Goal: Task Accomplishment & Management: Manage account settings

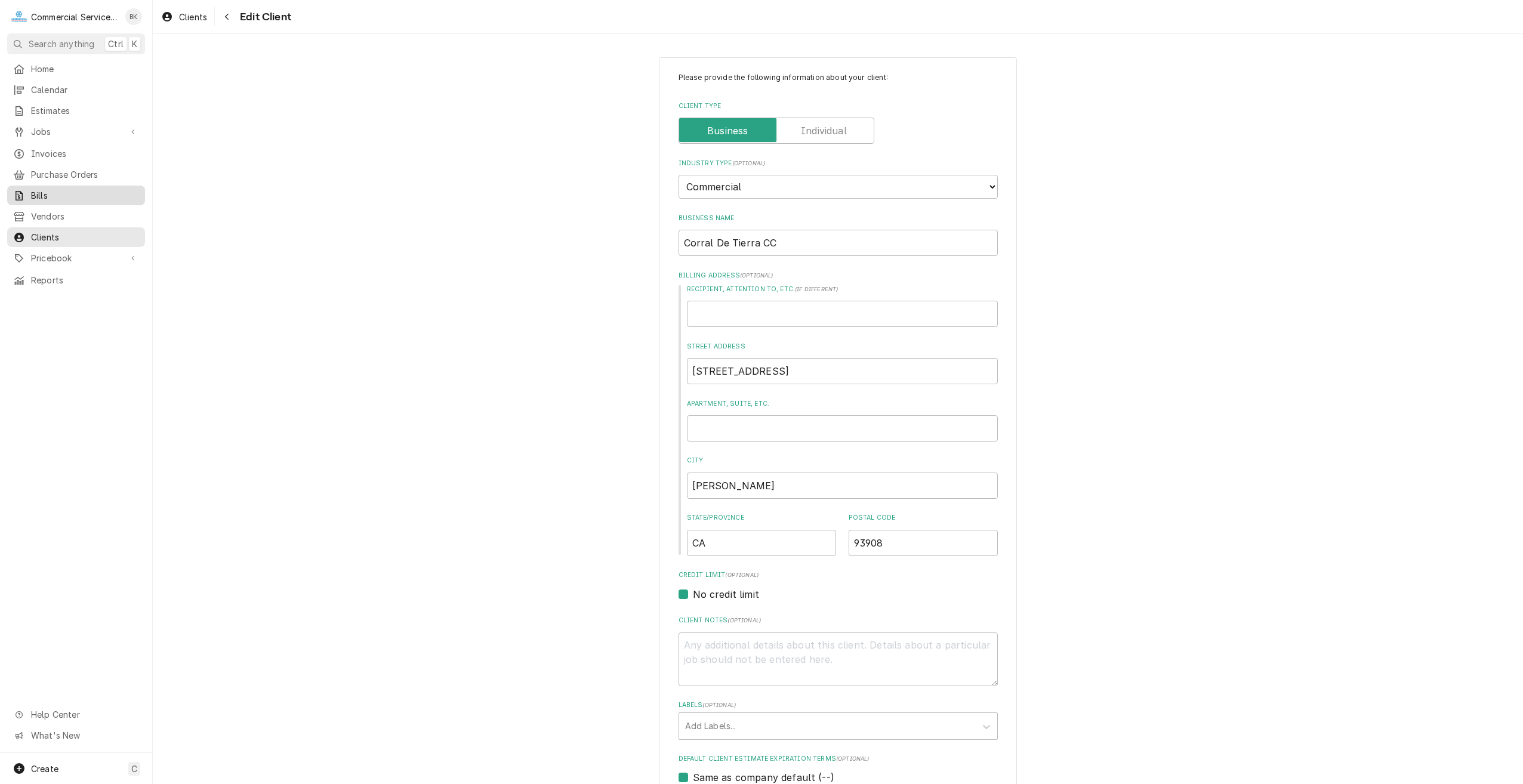
scroll to position [854, 0]
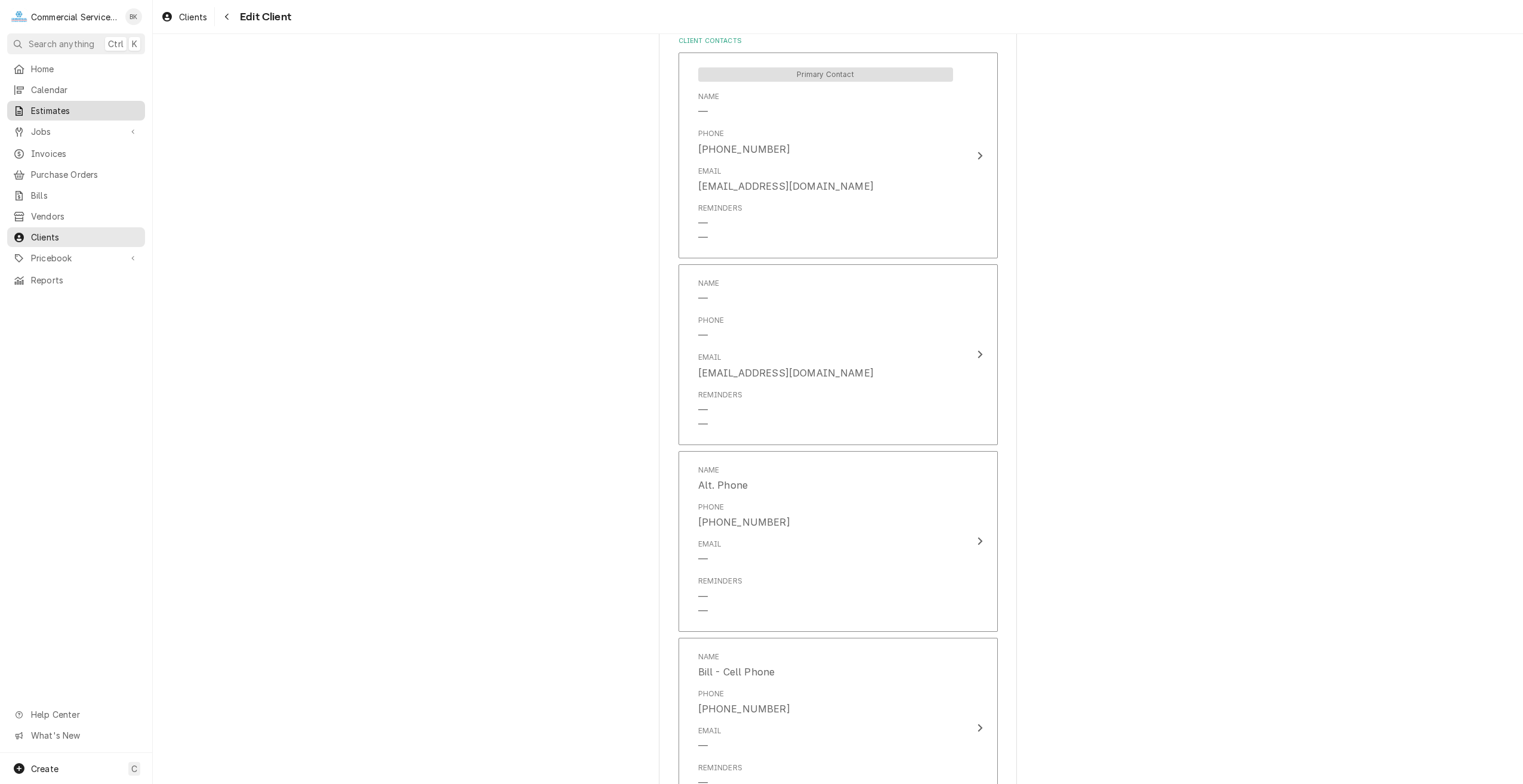
click at [59, 105] on span "Estimates" at bounding box center [85, 111] width 108 height 13
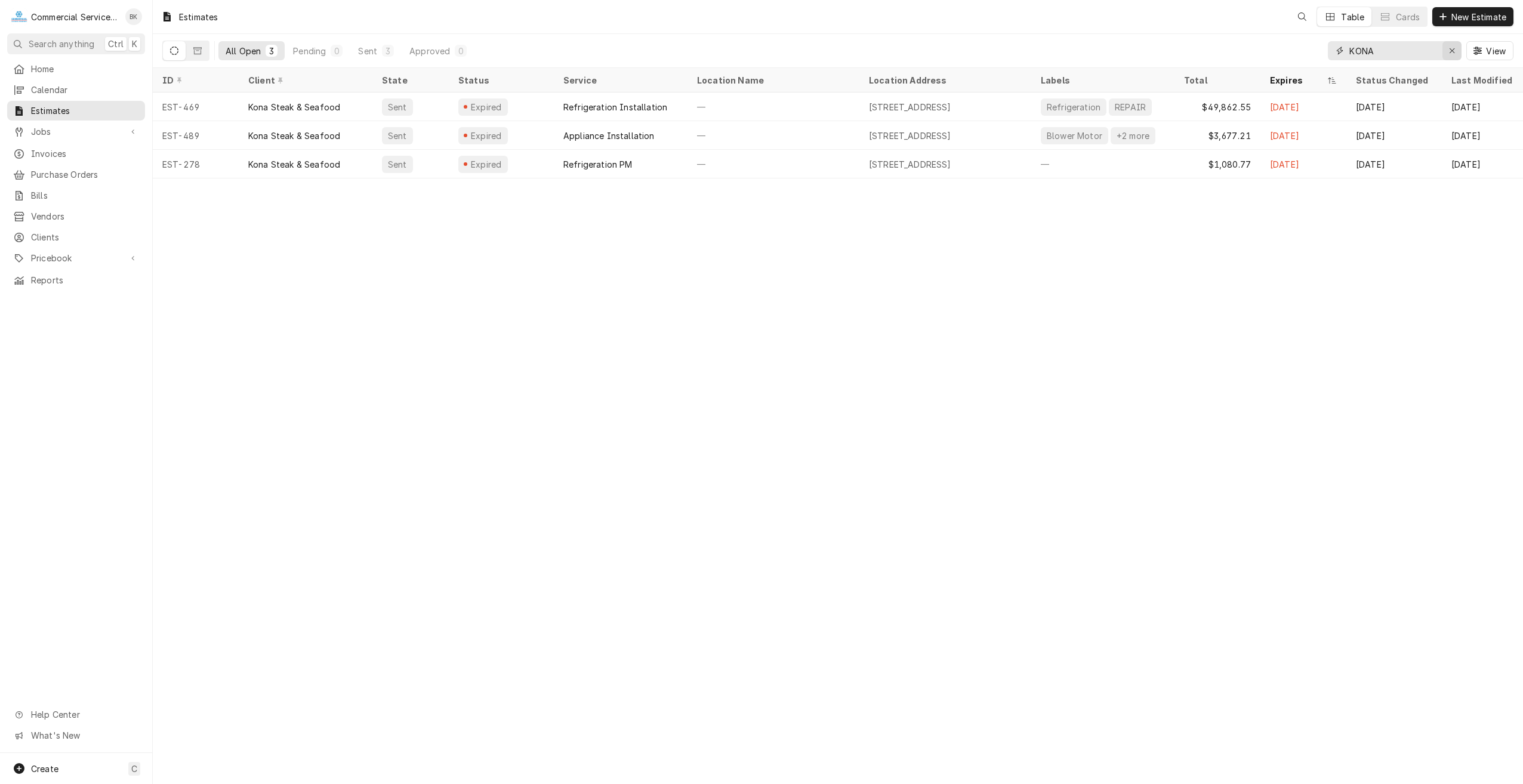
click at [1450, 49] on icon "Erase input" at bounding box center [1452, 51] width 7 height 8
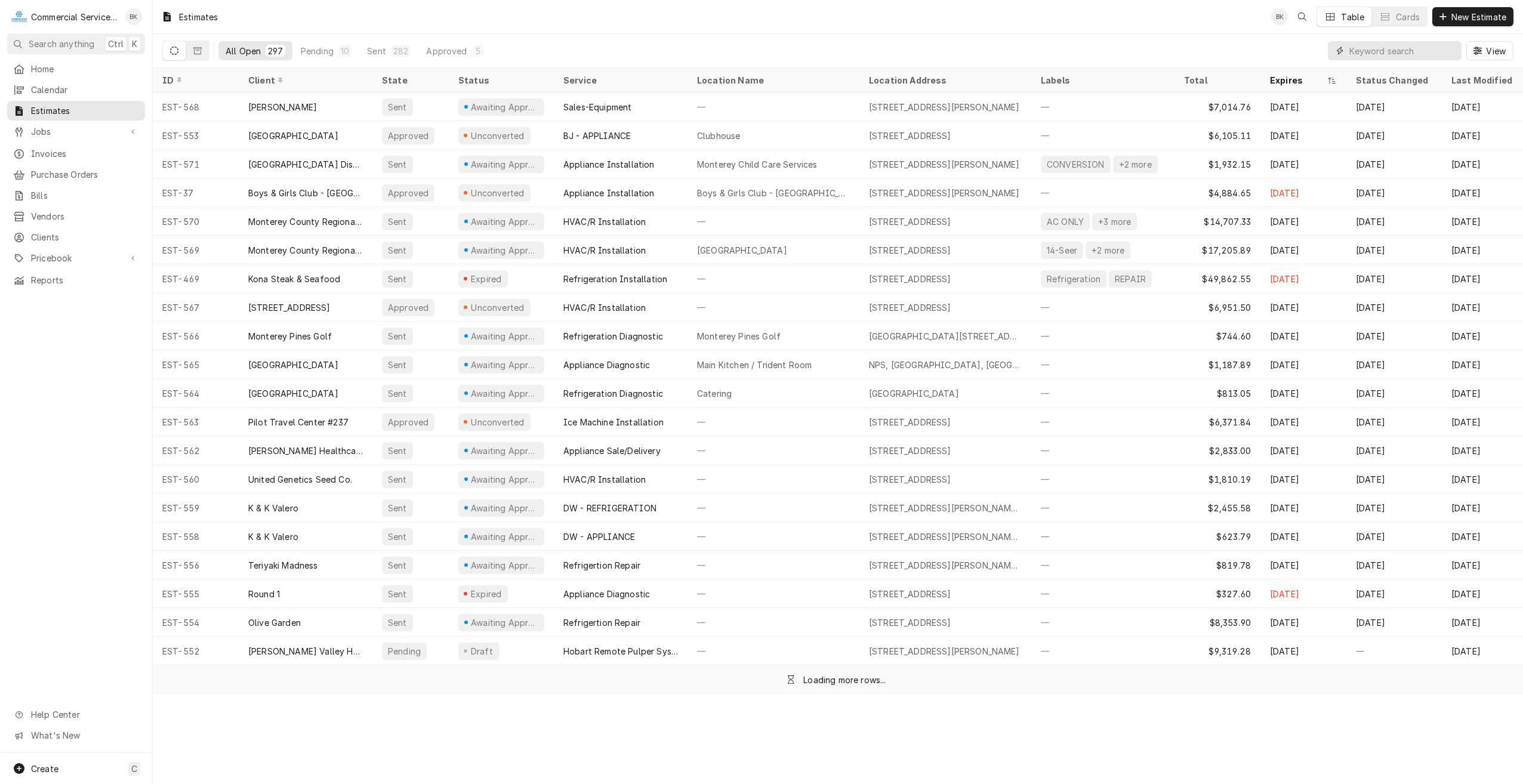
click at [1423, 49] on input "Dynamic Content Wrapper" at bounding box center [1402, 51] width 106 height 19
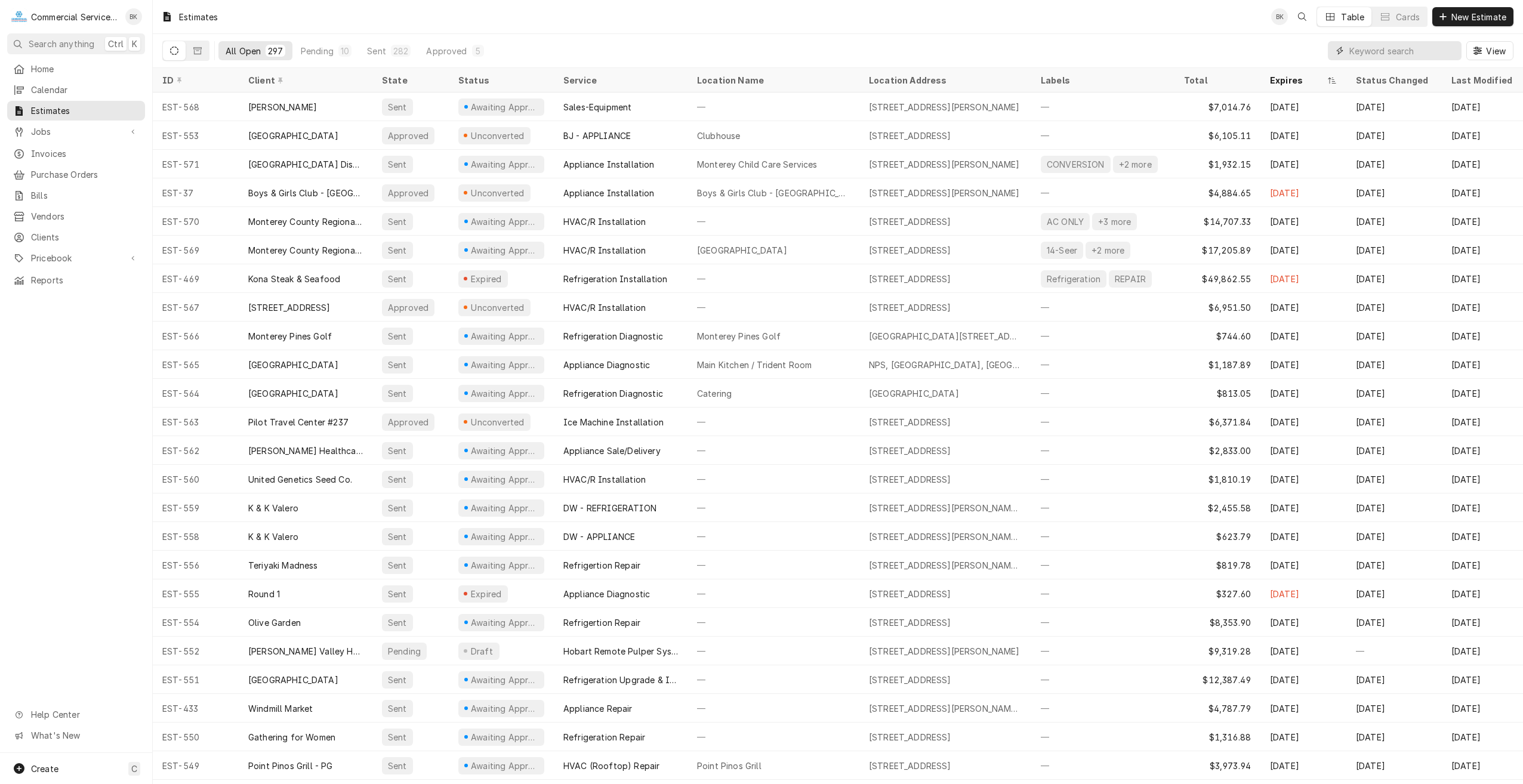
type input "o"
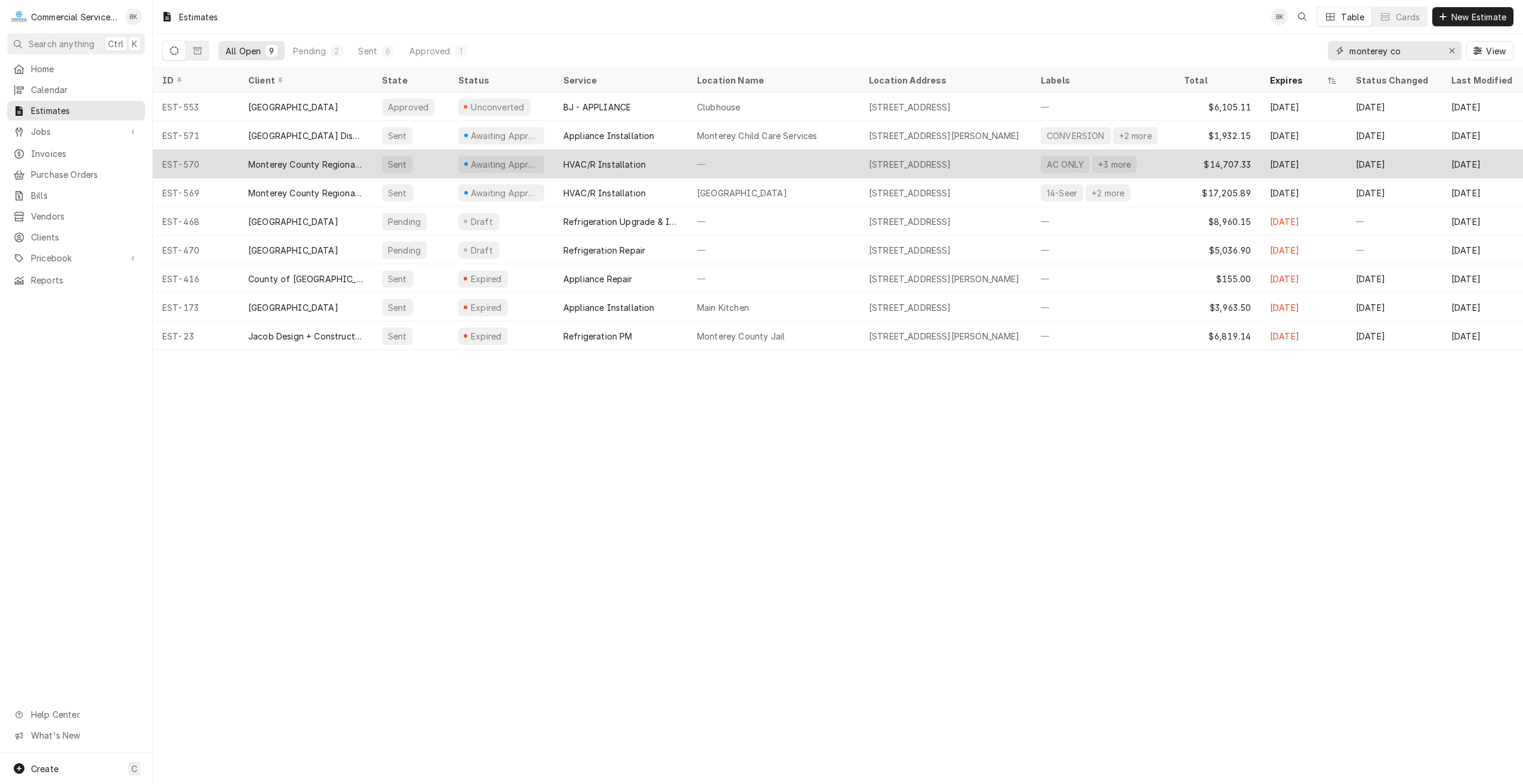
type input "monterey co"
click at [822, 165] on div "—" at bounding box center [774, 164] width 172 height 29
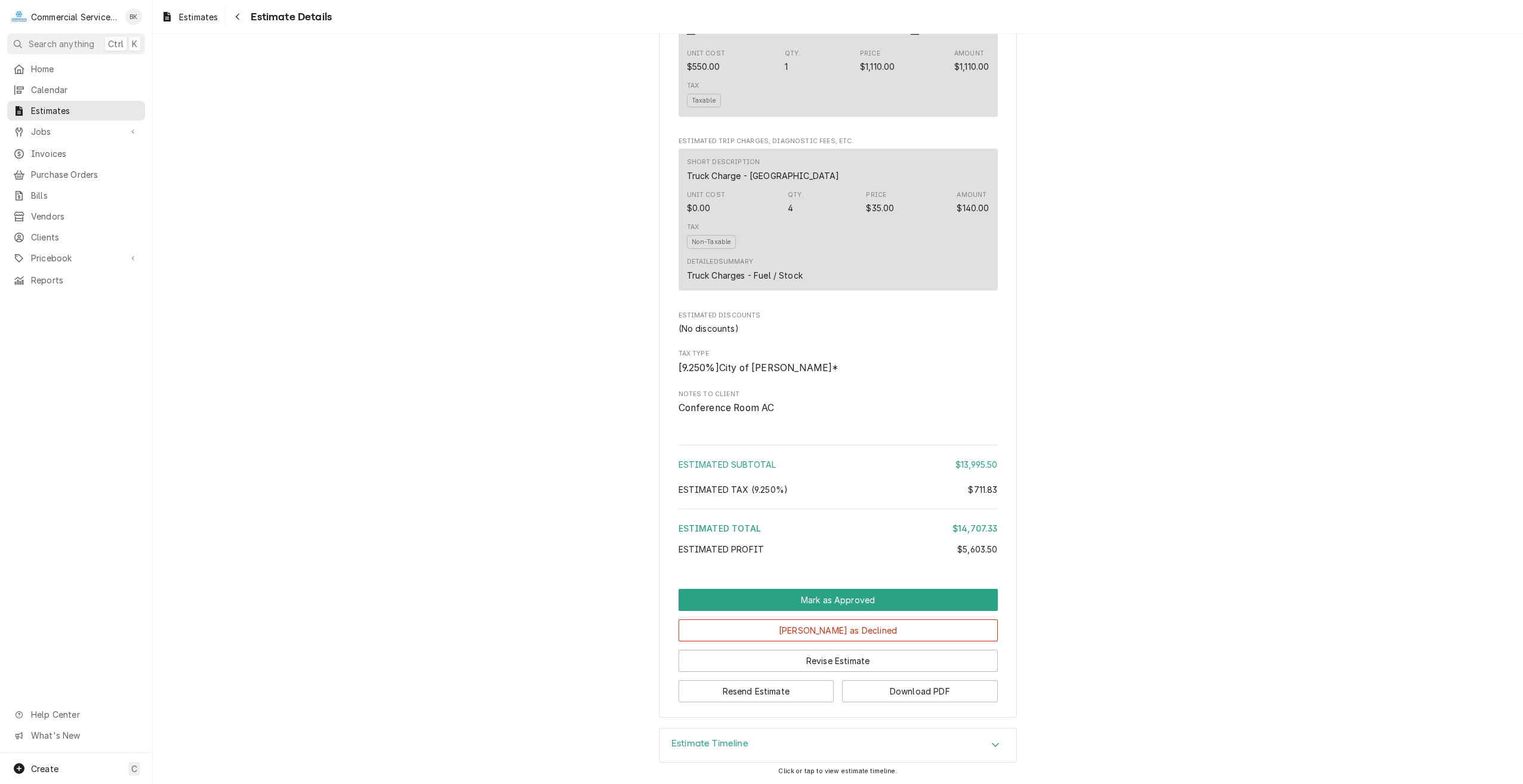
scroll to position [1584, 0]
click at [948, 692] on button "Download PDF" at bounding box center [920, 691] width 156 height 22
click at [245, 18] on button "Navigate back" at bounding box center [238, 17] width 19 height 19
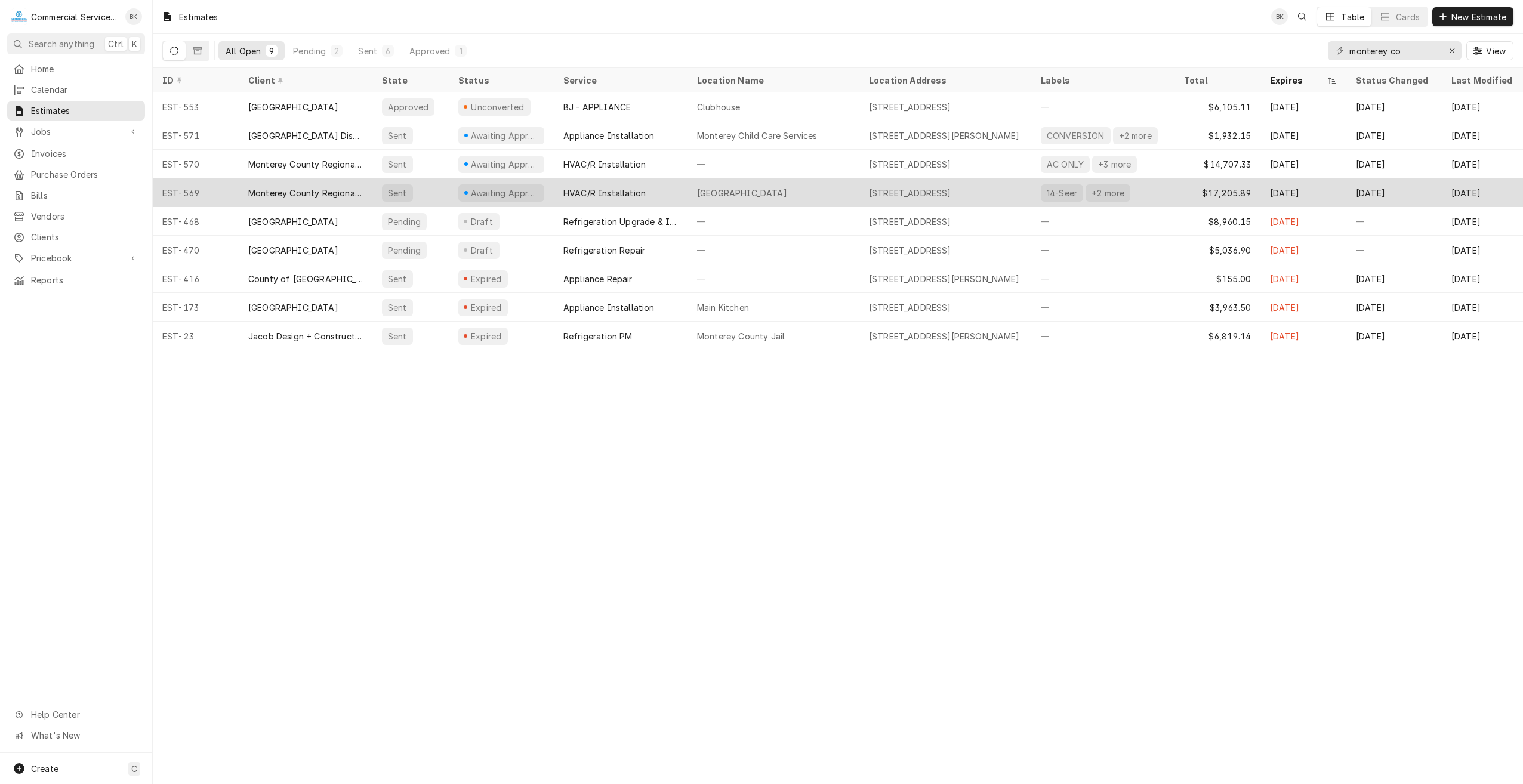
click at [951, 189] on div "26 Via Contenta, Carmel Valley, CA 93924" at bounding box center [910, 193] width 82 height 13
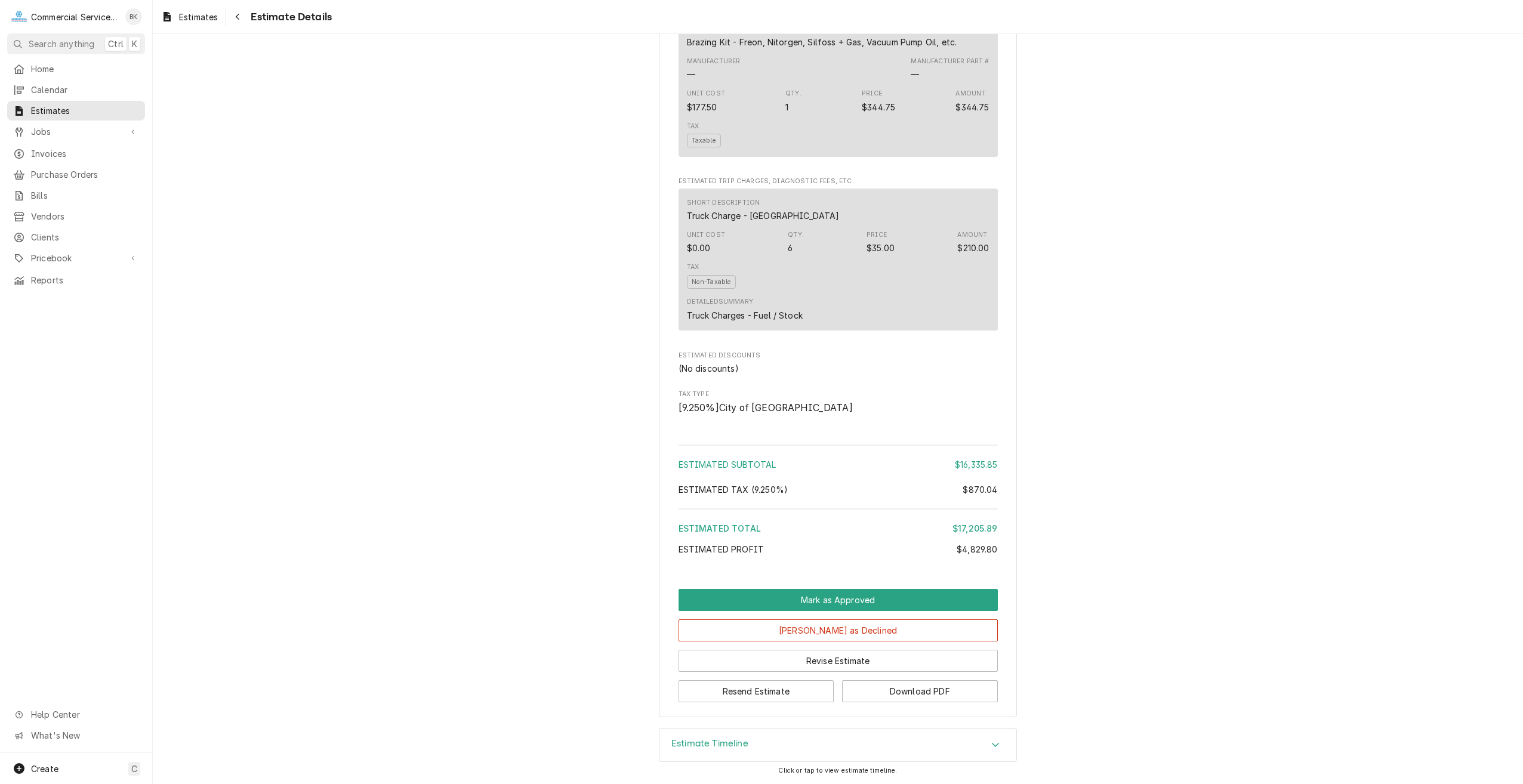
scroll to position [1682, 0]
click at [920, 691] on button "Download PDF" at bounding box center [920, 691] width 156 height 22
click at [809, 684] on button "Resend Estimate" at bounding box center [756, 691] width 156 height 22
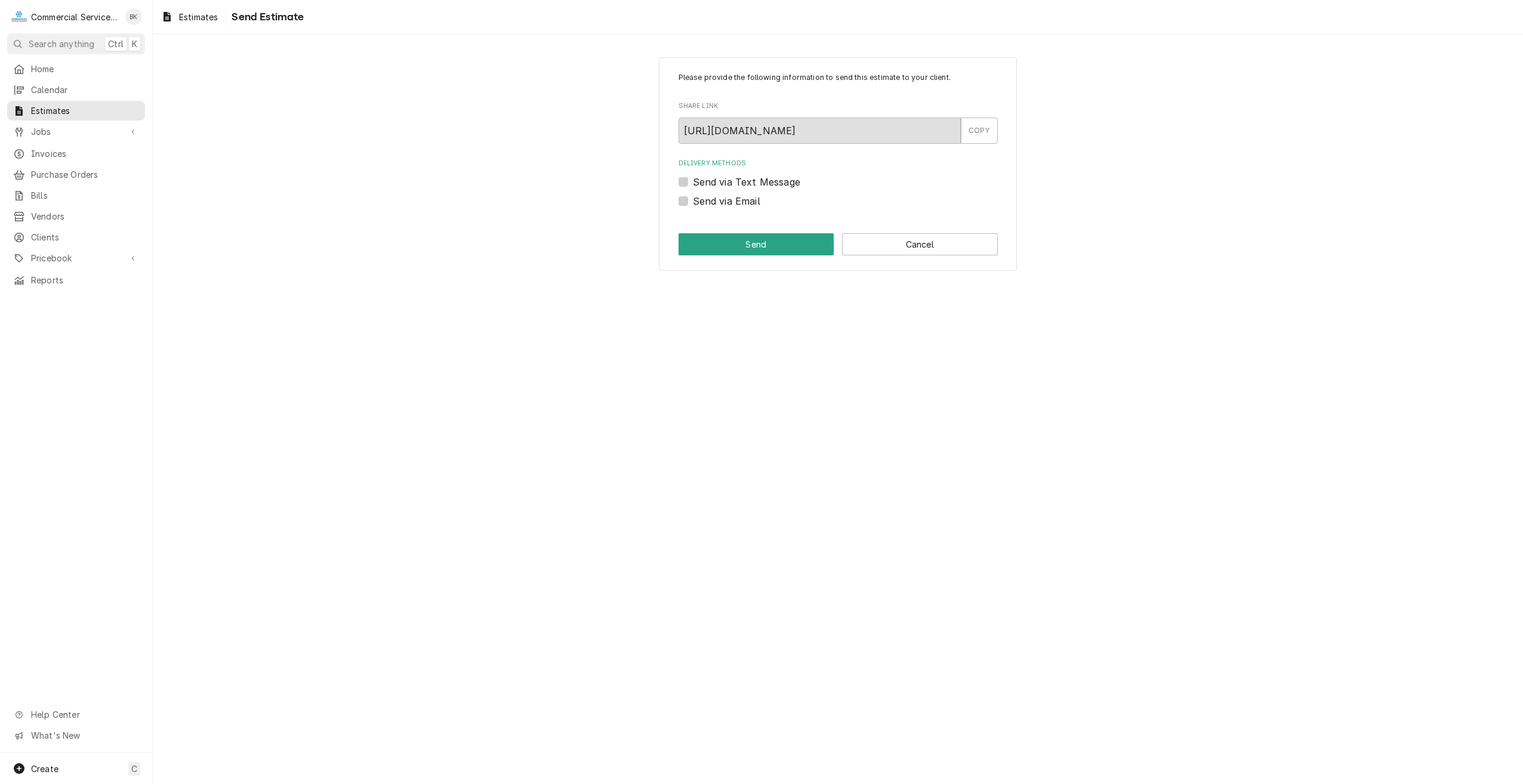
click at [744, 199] on label "Send via Email" at bounding box center [727, 201] width 67 height 14
click at [744, 199] on input "Send via Email" at bounding box center [852, 207] width 319 height 26
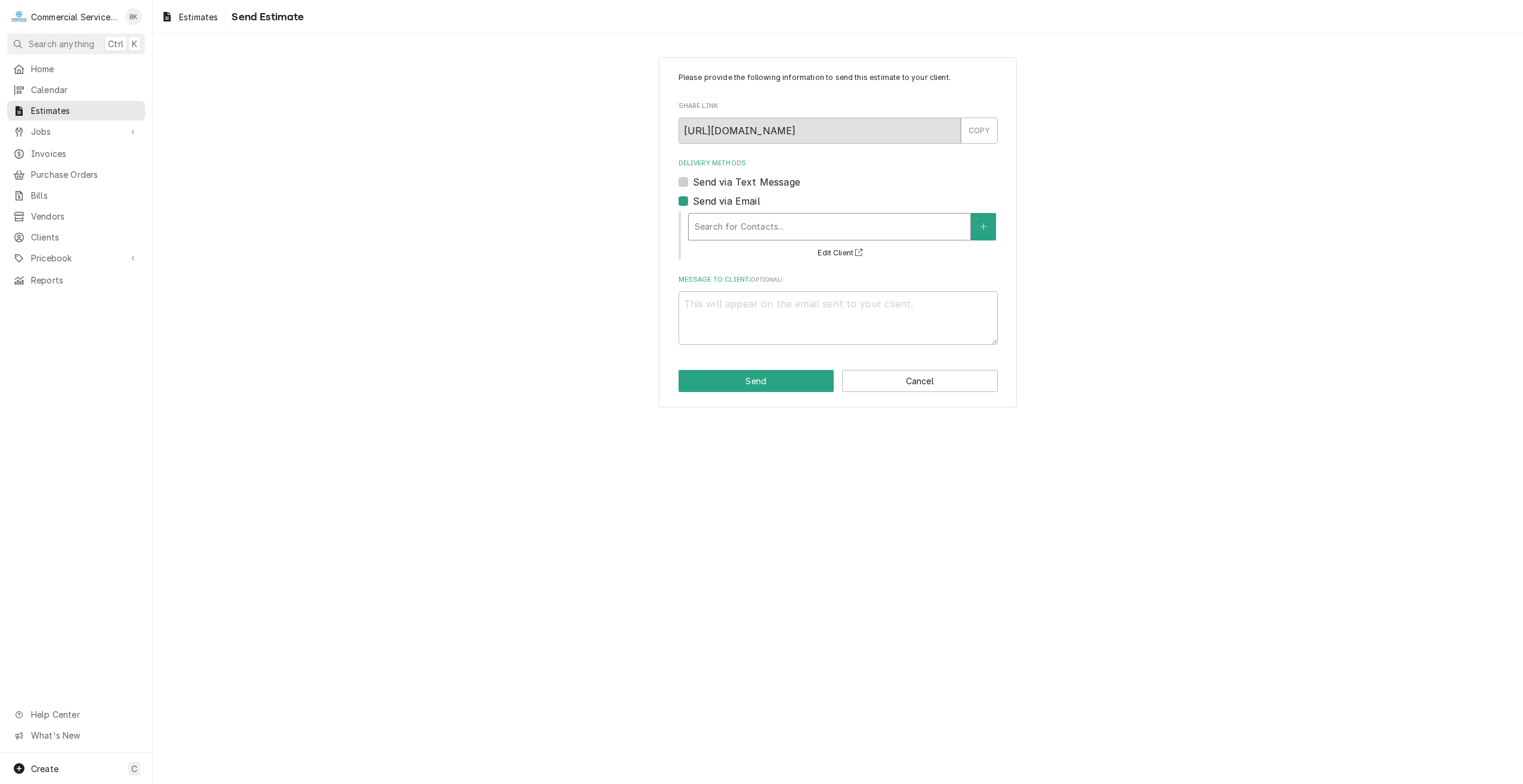
click at [759, 216] on div "Search for Contacts..." at bounding box center [829, 227] width 282 height 26
click at [722, 228] on div "Delivery Methods" at bounding box center [829, 227] width 269 height 22
click at [721, 198] on label "Send via Email" at bounding box center [727, 201] width 67 height 14
click at [721, 198] on input "Send via Email" at bounding box center [852, 207] width 319 height 26
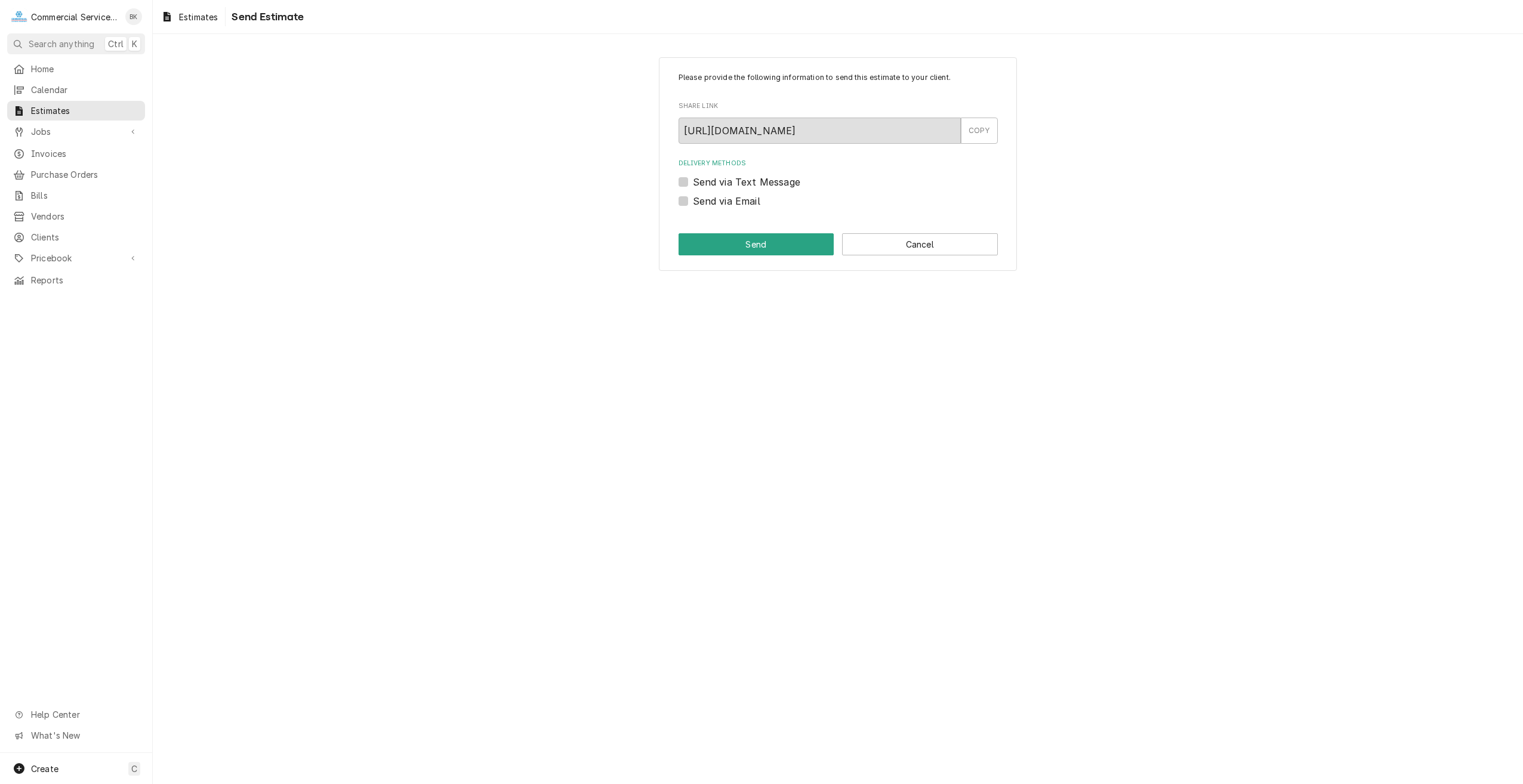
click at [706, 201] on label "Send via Email" at bounding box center [727, 201] width 67 height 14
click at [706, 201] on input "Send via Email" at bounding box center [852, 207] width 319 height 26
checkbox input "true"
type textarea "x"
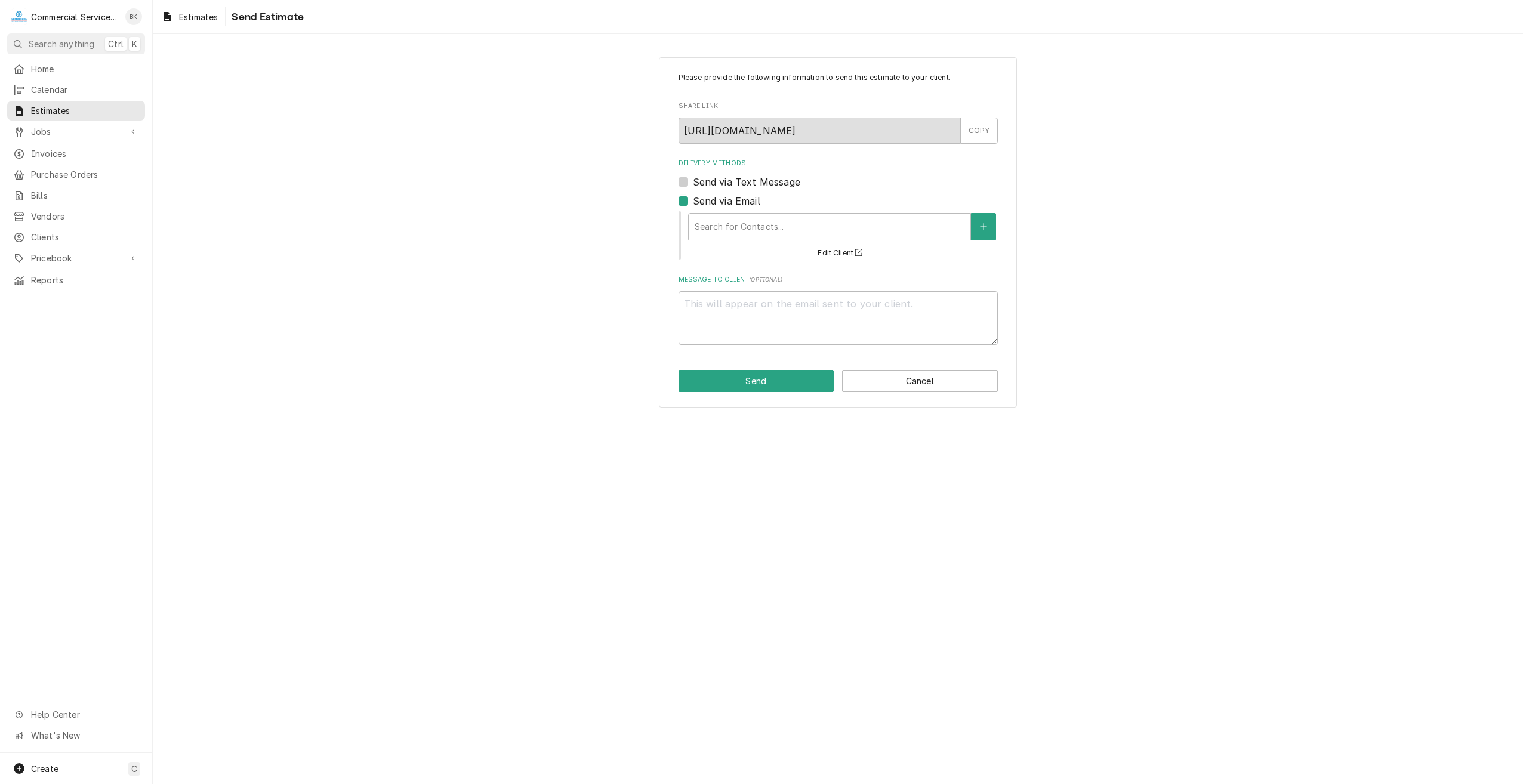
click at [693, 204] on label "Send via Email" at bounding box center [727, 201] width 67 height 14
click at [693, 204] on input "Send via Email" at bounding box center [852, 207] width 319 height 26
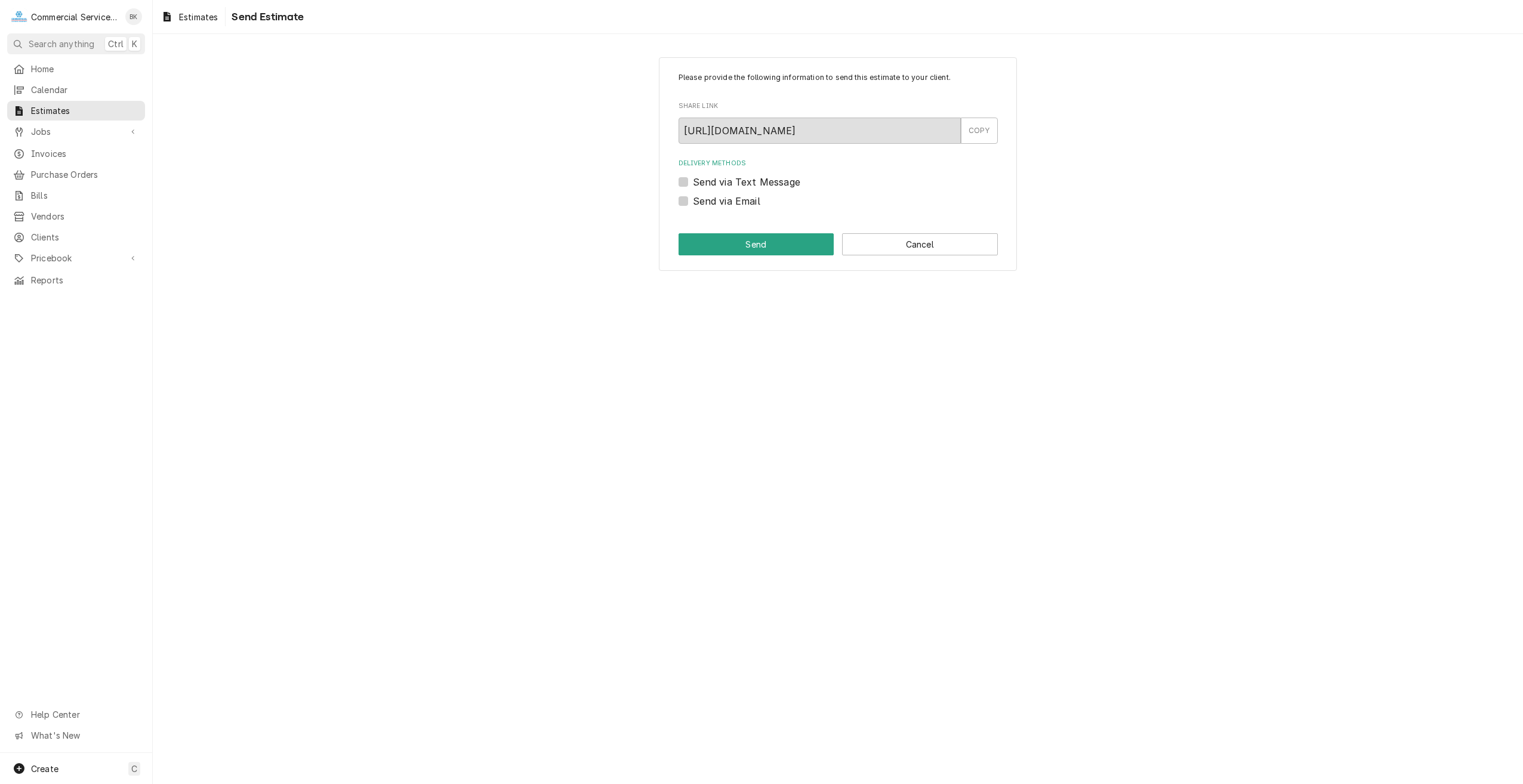
click at [693, 203] on label "Send via Email" at bounding box center [727, 201] width 67 height 14
click at [693, 203] on input "Send via Email" at bounding box center [852, 207] width 319 height 26
checkbox input "true"
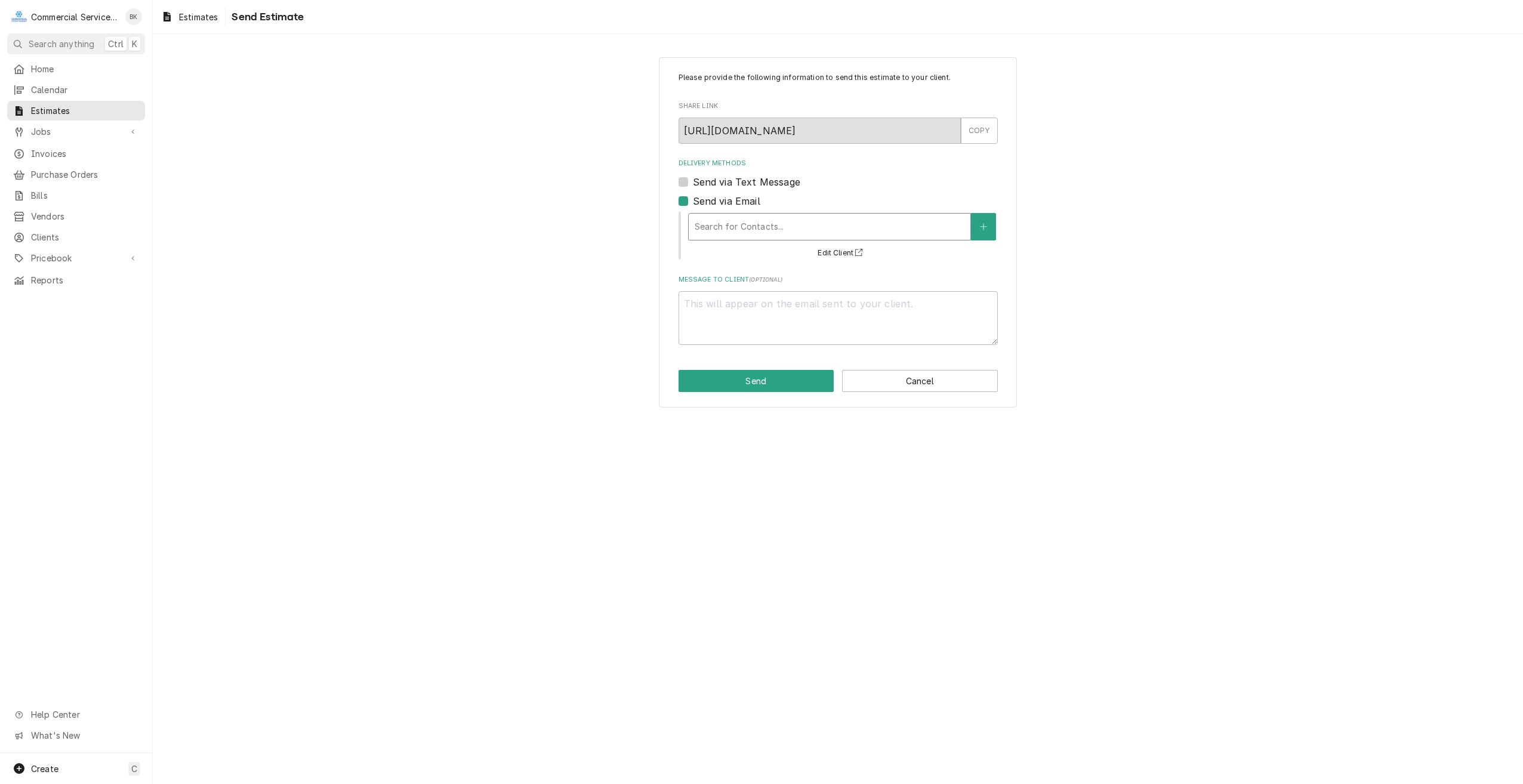
click at [747, 224] on div "Delivery Methods" at bounding box center [829, 227] width 269 height 22
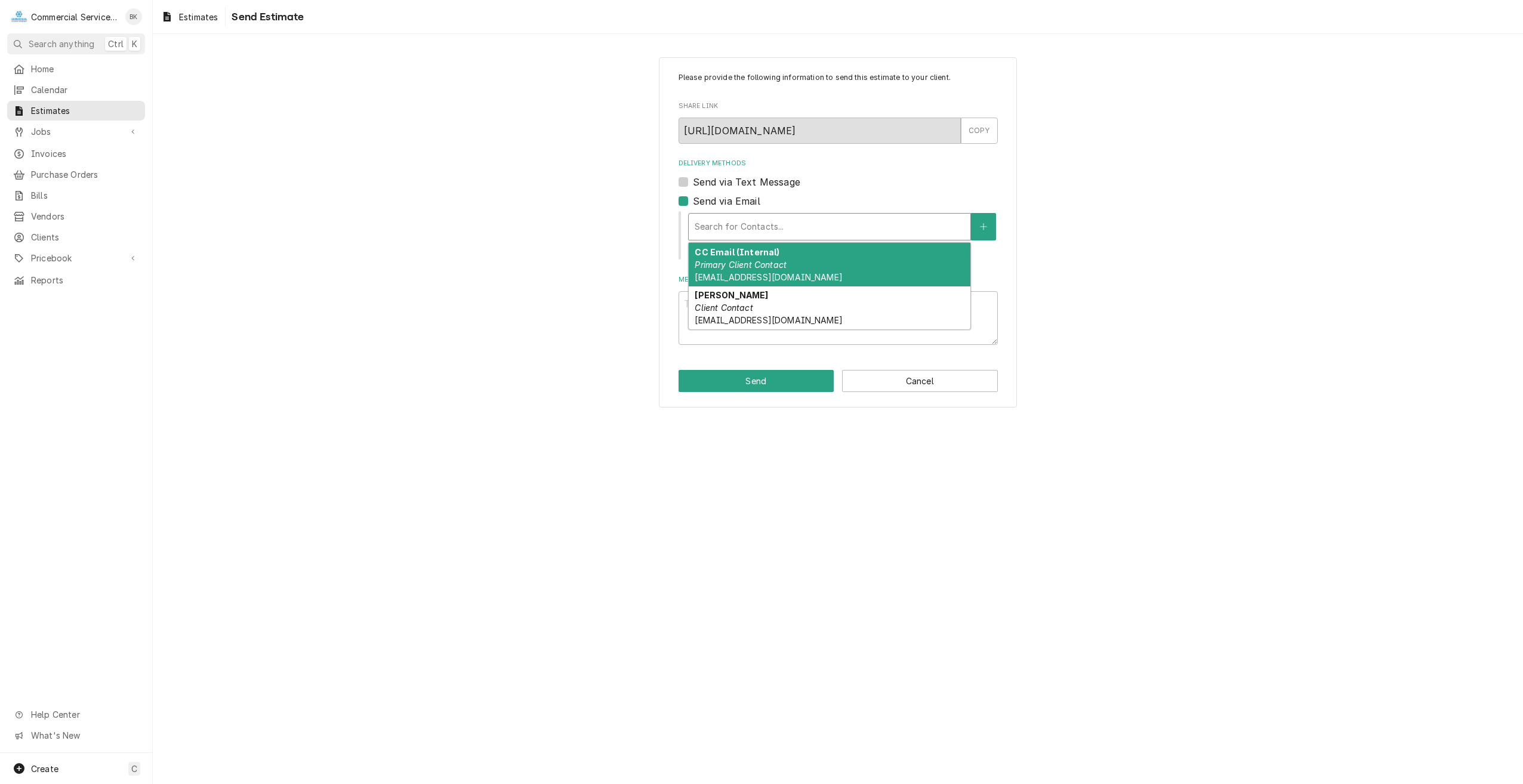
click at [731, 286] on div "Justin Conneau Client Contact jconneaumc@gmail.com" at bounding box center [829, 308] width 282 height 43
type textarea "x"
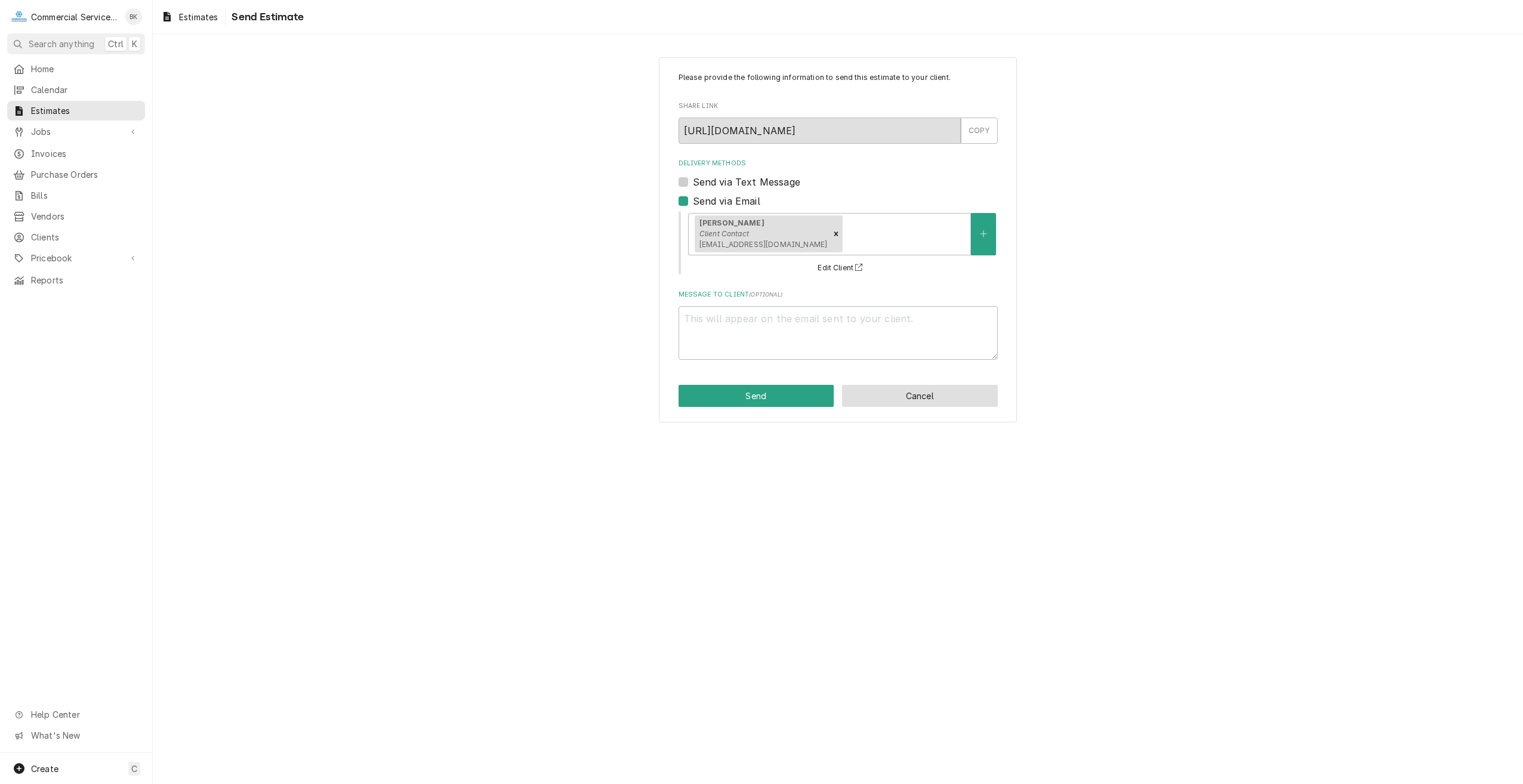
click at [918, 388] on button "Cancel" at bounding box center [920, 396] width 156 height 22
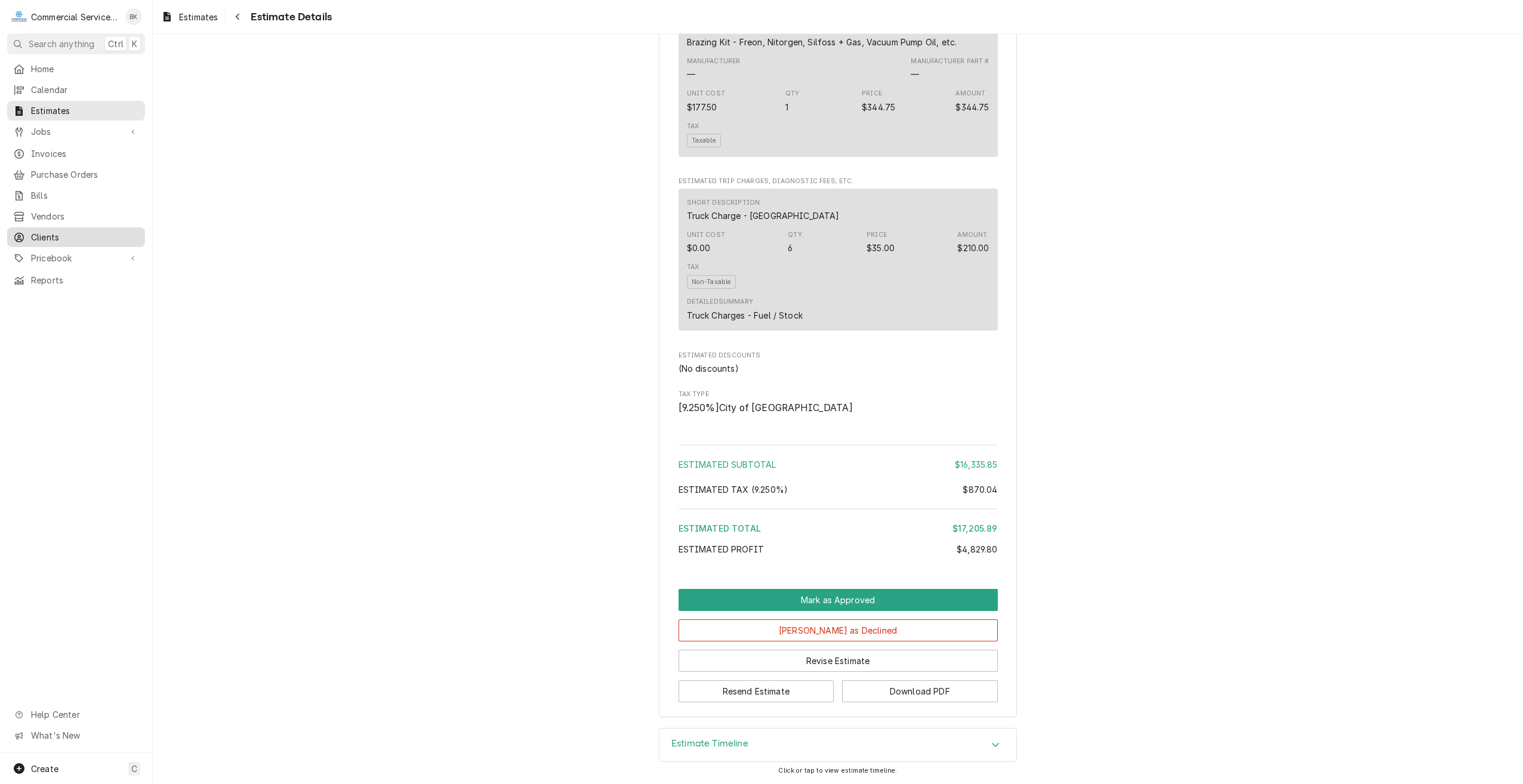
click at [53, 231] on span "Clients" at bounding box center [85, 237] width 108 height 13
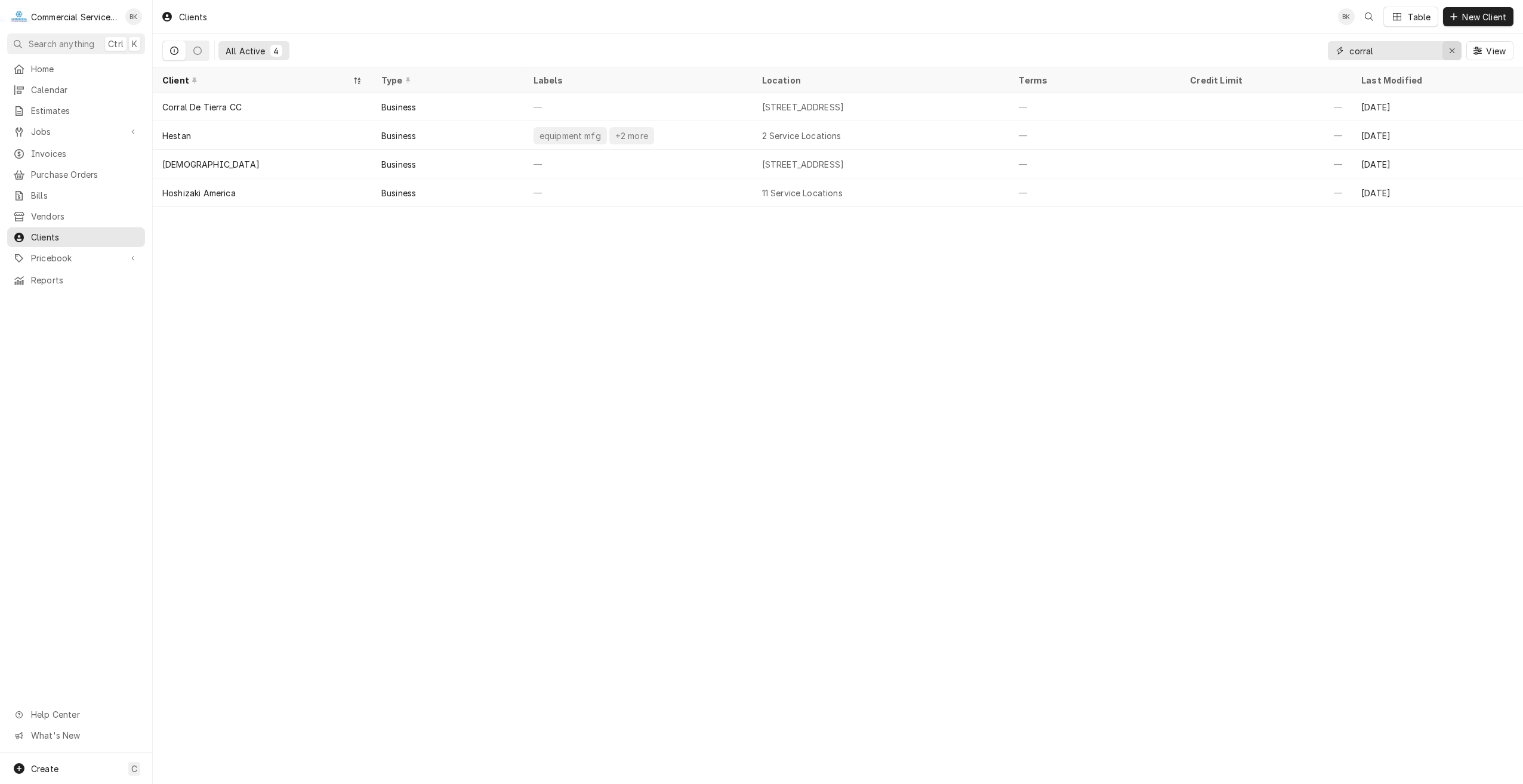
click at [1459, 52] on button "Erase input" at bounding box center [1452, 51] width 19 height 19
click at [1411, 52] on input "Dynamic Content Wrapper" at bounding box center [1405, 51] width 112 height 19
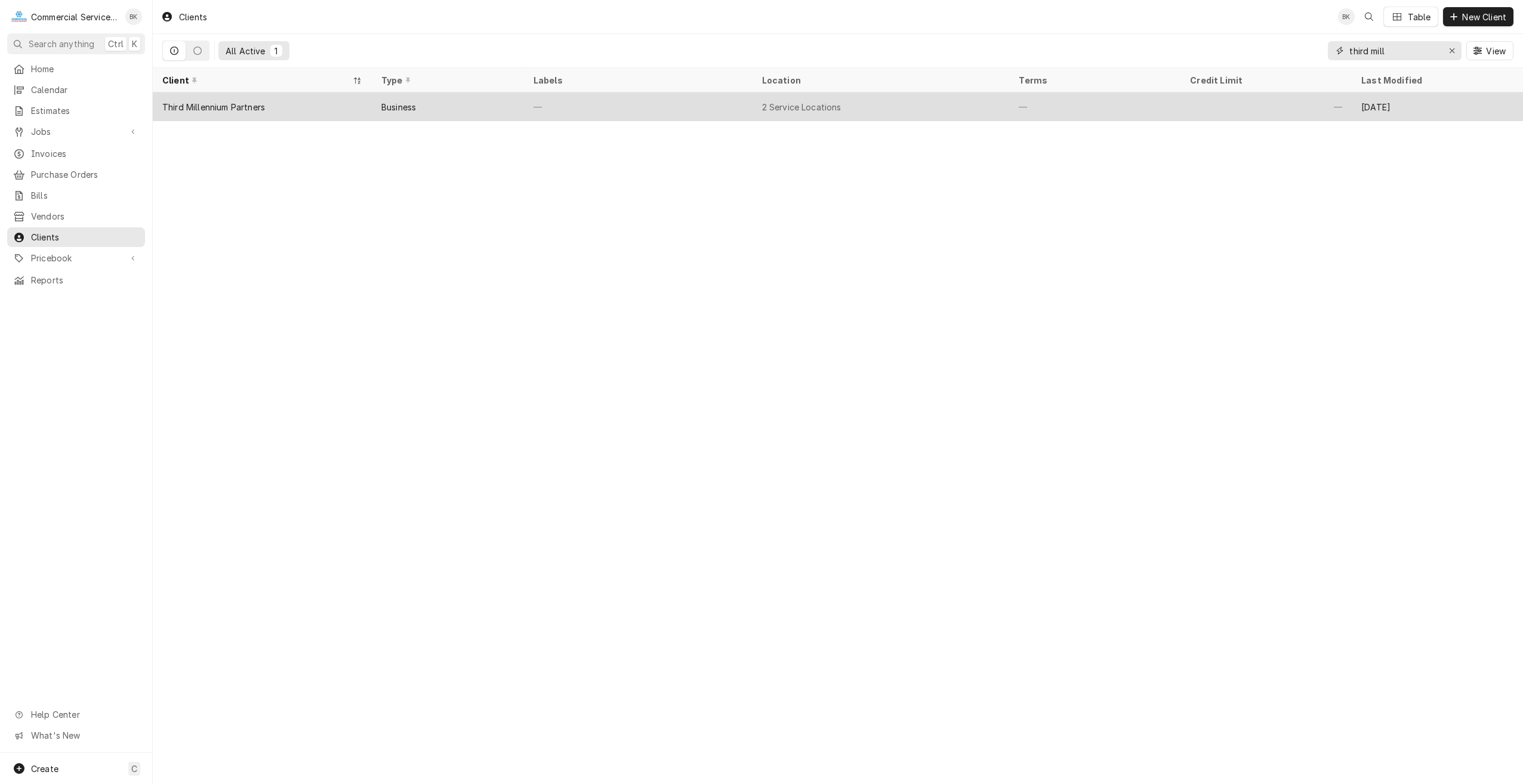
type input "third mill"
click at [320, 109] on div "Third Millennium Partners" at bounding box center [262, 107] width 219 height 29
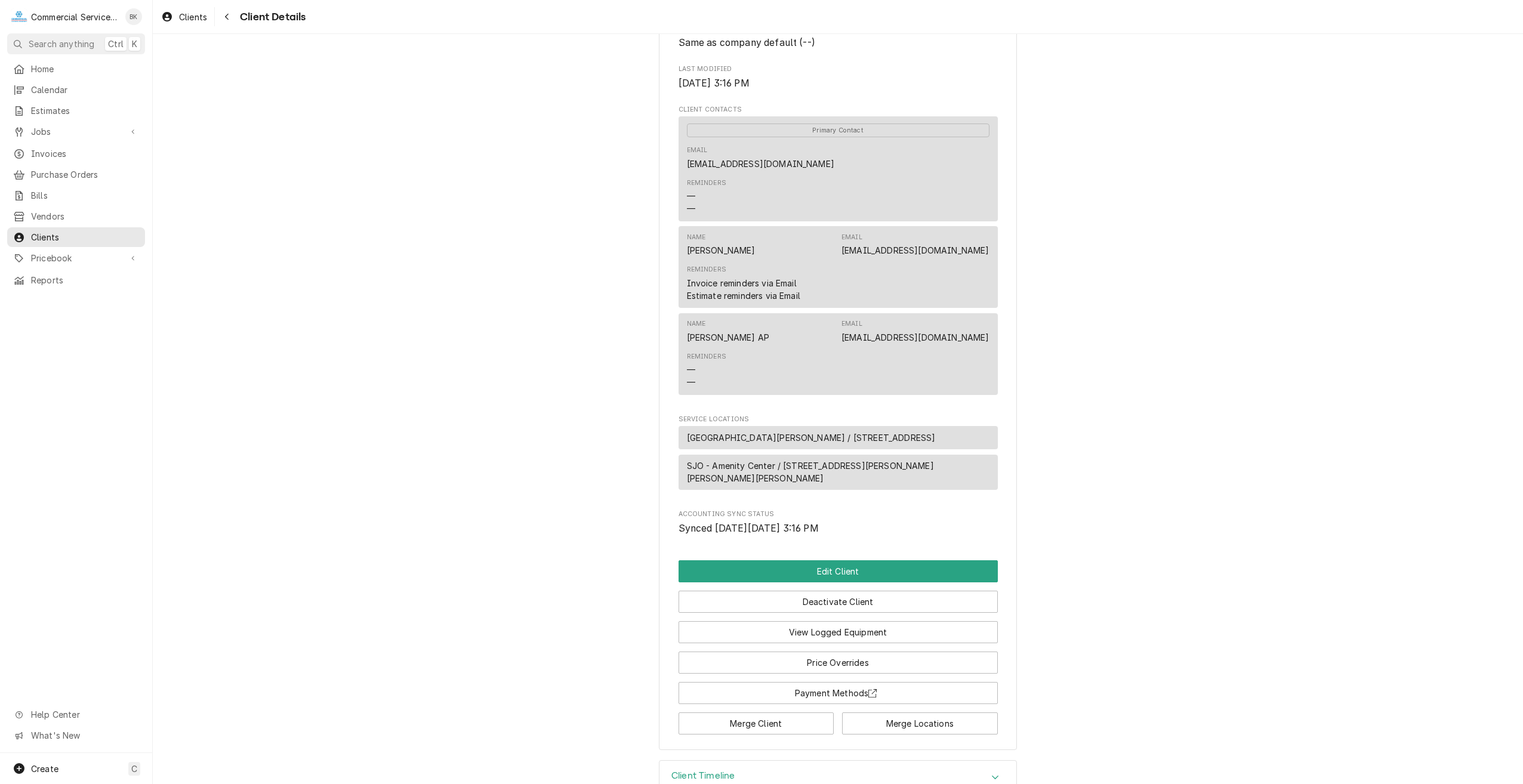
scroll to position [351, 0]
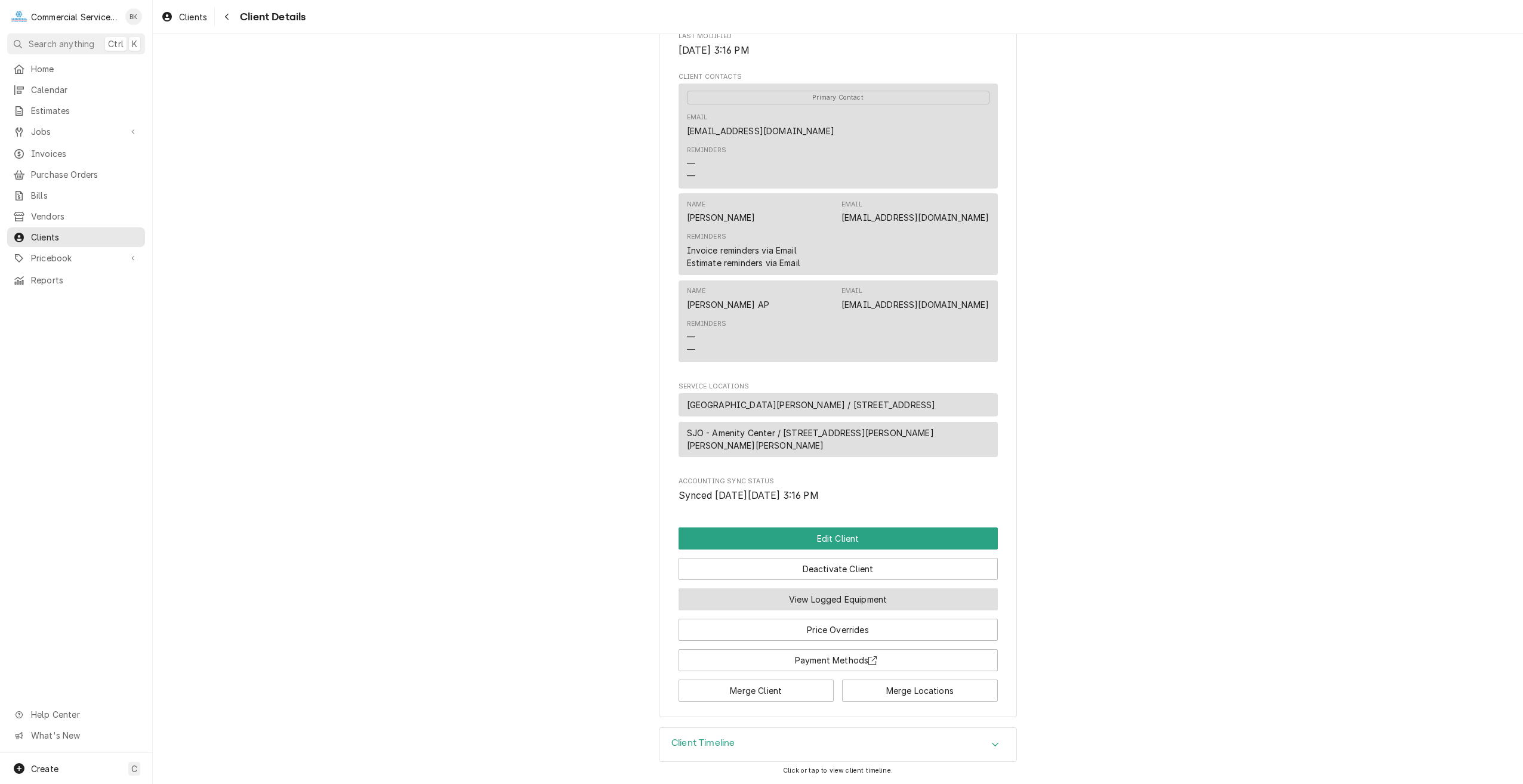
click at [855, 599] on button "View Logged Equipment" at bounding box center [838, 599] width 319 height 22
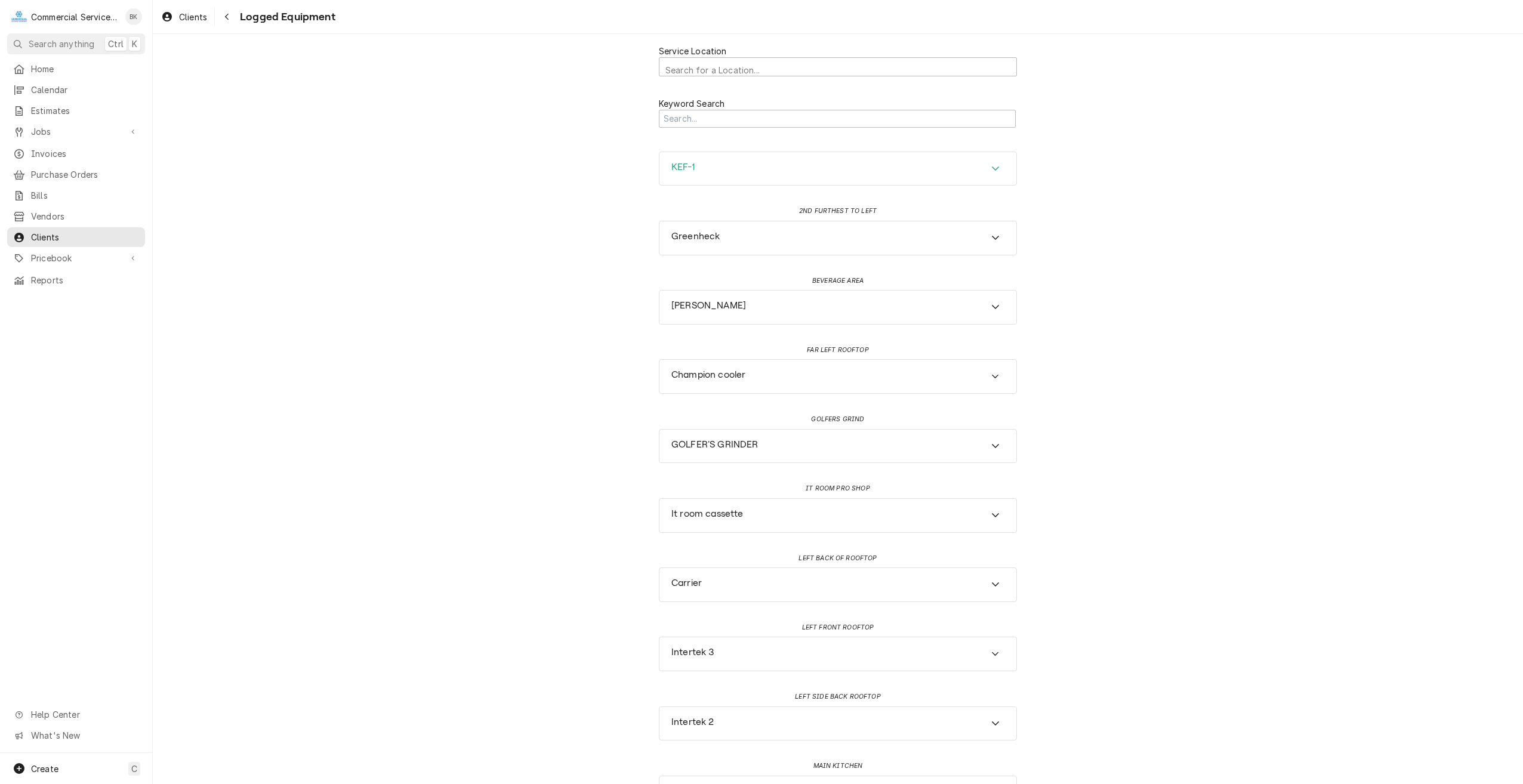
click at [713, 179] on div "KEF-1" at bounding box center [837, 169] width 357 height 34
